Goal: Task Accomplishment & Management: Use online tool/utility

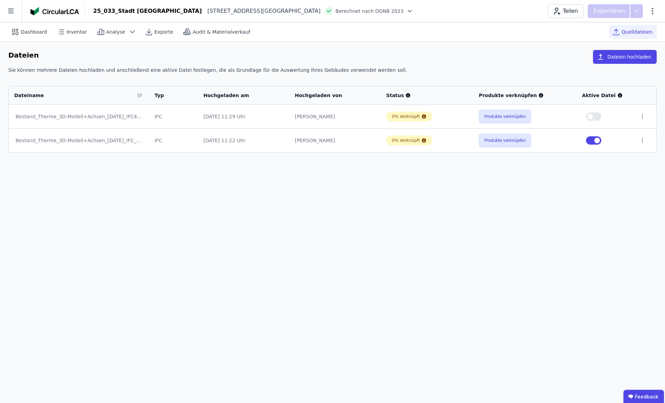
click at [5, 9] on icon at bounding box center [11, 11] width 22 height 22
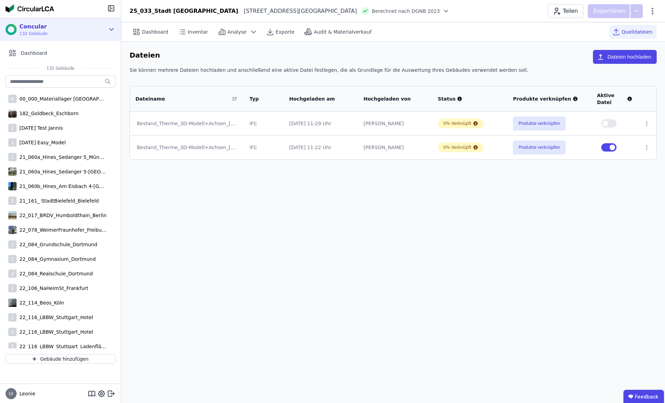
click at [51, 32] on div "Concular 132 Gebäude" at bounding box center [55, 30] width 99 height 14
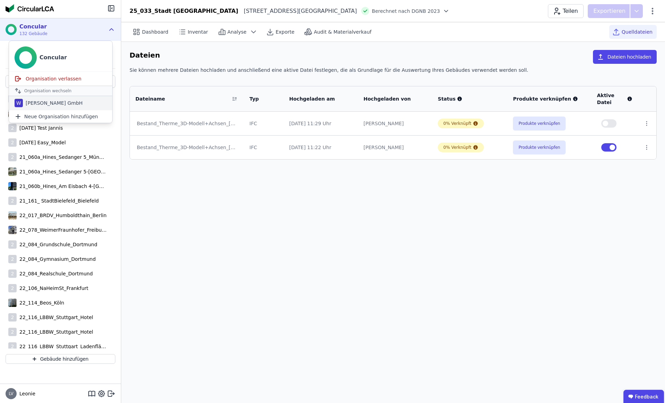
click at [58, 104] on div "[PERSON_NAME] GmbH" at bounding box center [53, 102] width 60 height 7
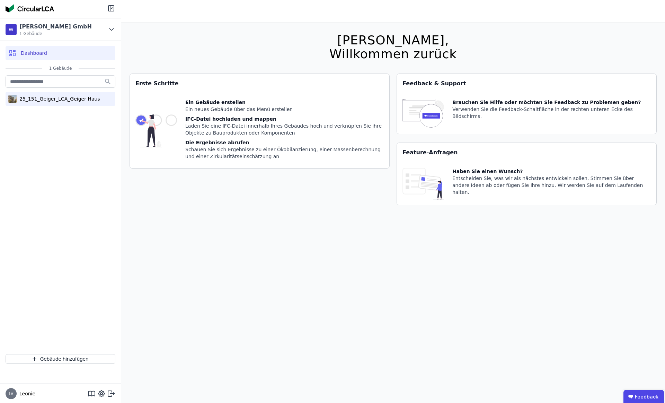
click at [54, 102] on div "25_151_Geiger_LCA_Geiger Haus" at bounding box center [59, 98] width 84 height 7
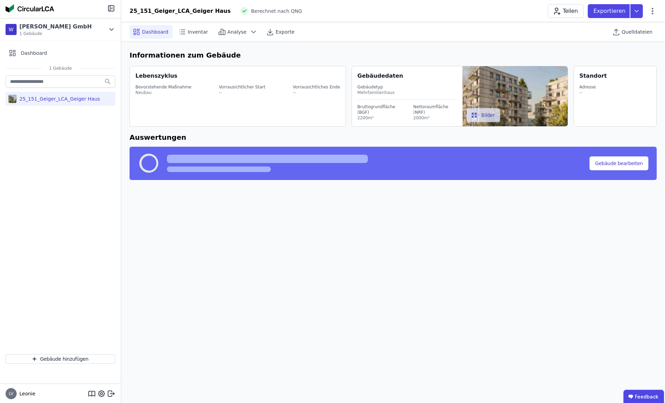
select select "*"
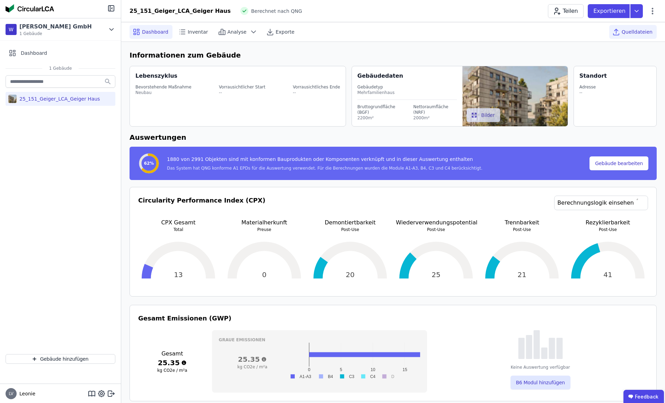
click at [640, 30] on span "Quelldateien" at bounding box center [637, 31] width 31 height 7
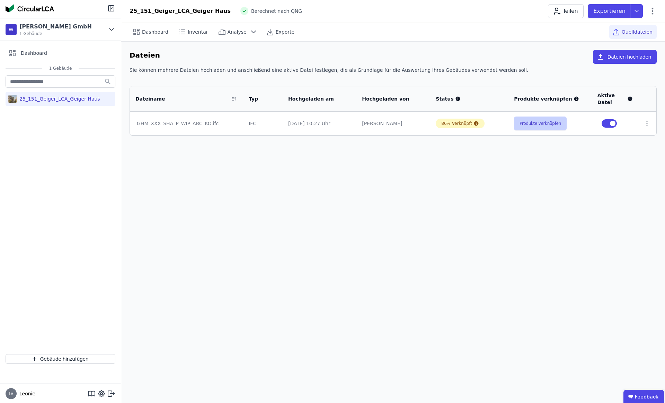
click at [546, 126] on button "Produkte verknüpfen" at bounding box center [540, 123] width 53 height 14
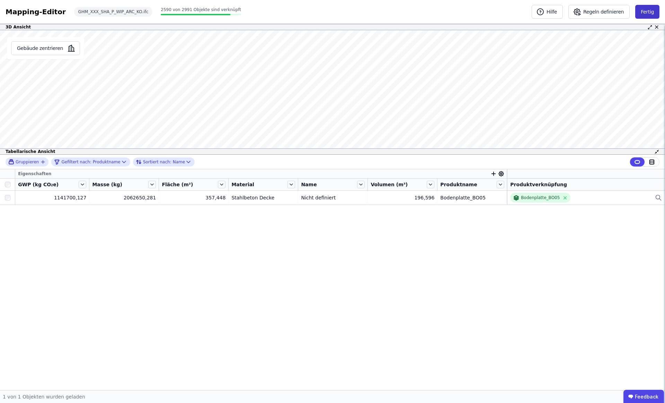
click at [644, 12] on button "Fertig" at bounding box center [647, 12] width 24 height 14
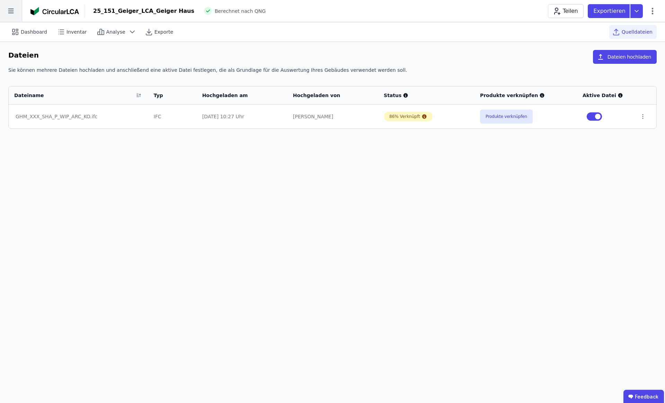
click at [7, 17] on icon at bounding box center [11, 11] width 22 height 22
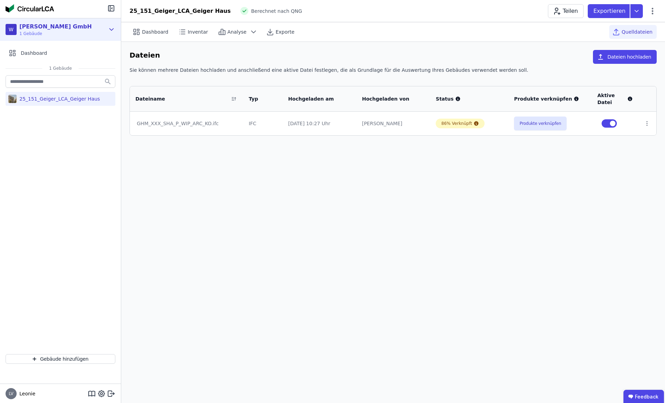
click at [47, 26] on div "[PERSON_NAME] GmbH" at bounding box center [55, 27] width 72 height 8
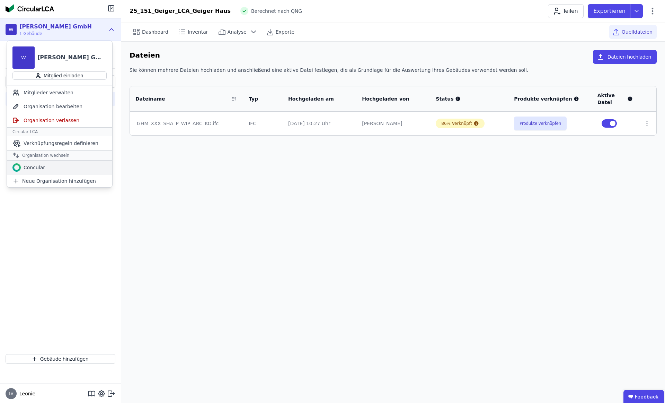
click at [58, 165] on div "Concular" at bounding box center [59, 167] width 105 height 14
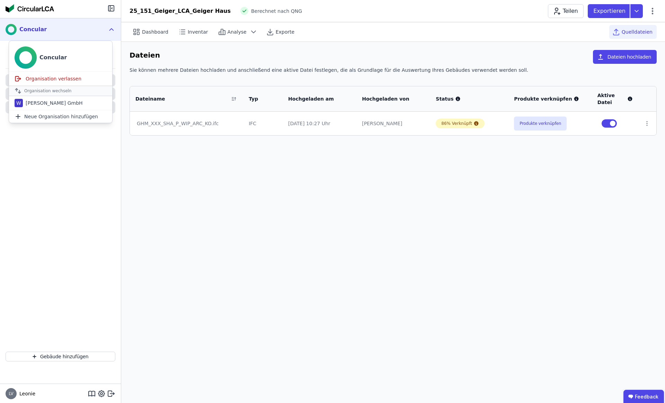
drag, startPoint x: 49, startPoint y: 149, endPoint x: 51, endPoint y: 138, distance: 11.3
click at [49, 149] on div at bounding box center [61, 205] width 110 height 269
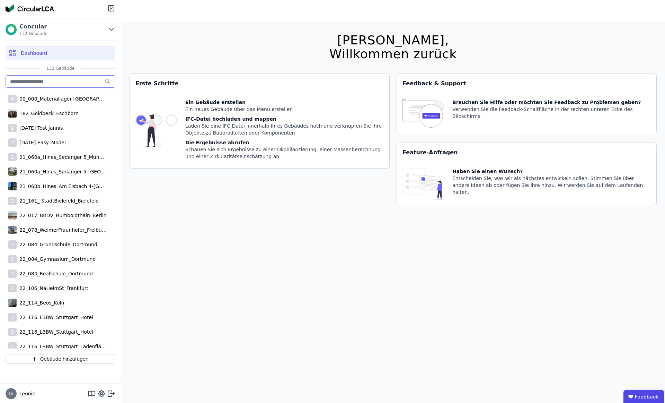
click at [48, 82] on input "text" at bounding box center [61, 81] width 110 height 12
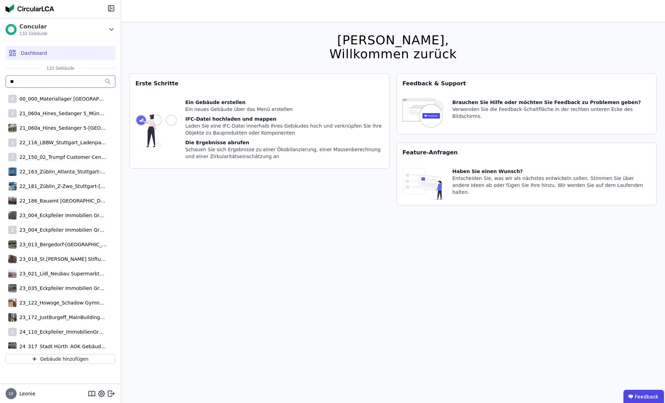
type input "*"
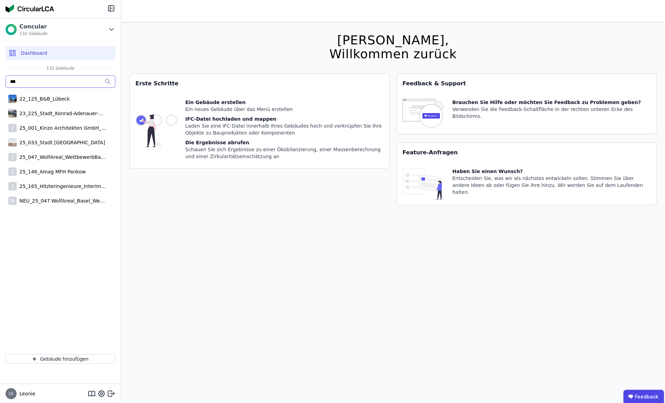
type input "***"
